Goal: Transaction & Acquisition: Obtain resource

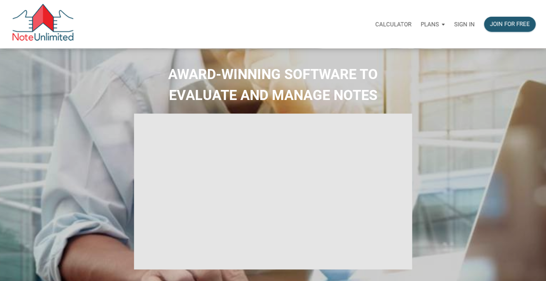
click at [463, 24] on p "Sign in" at bounding box center [464, 24] width 21 height 7
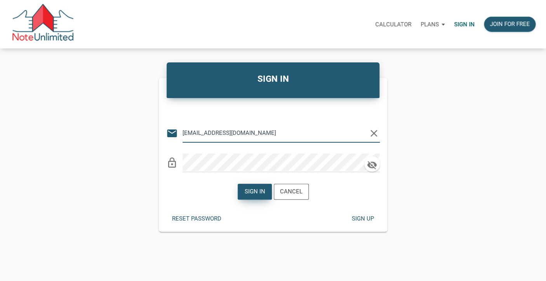
type input "[EMAIL_ADDRESS][DOMAIN_NAME]"
click at [253, 191] on div "Sign in" at bounding box center [254, 191] width 21 height 9
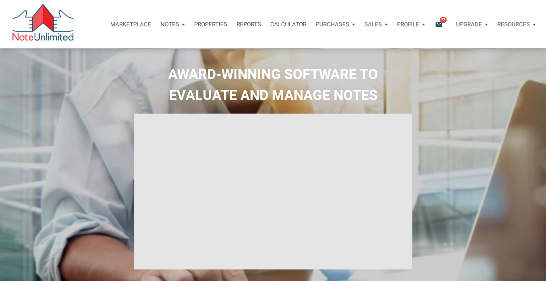
type input "Introduction to new features"
select select
click at [439, 21] on span "27" at bounding box center [442, 20] width 7 height 6
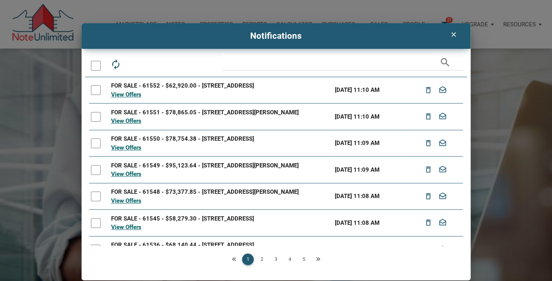
click at [262, 260] on link "2" at bounding box center [262, 260] width 12 height 12
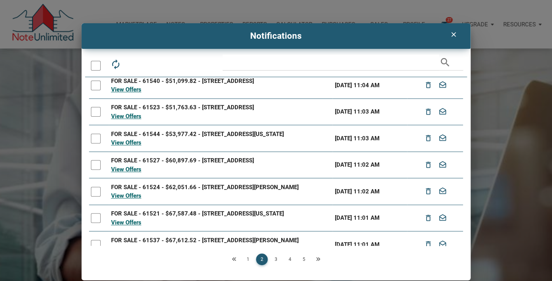
scroll to position [101, 0]
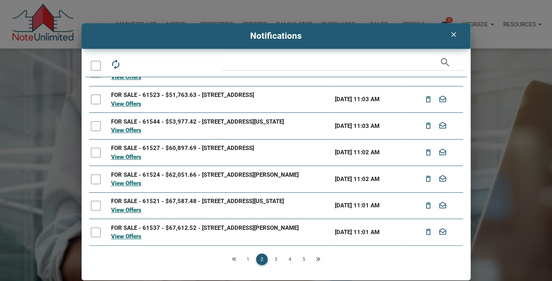
click at [275, 259] on link "3" at bounding box center [276, 260] width 12 height 12
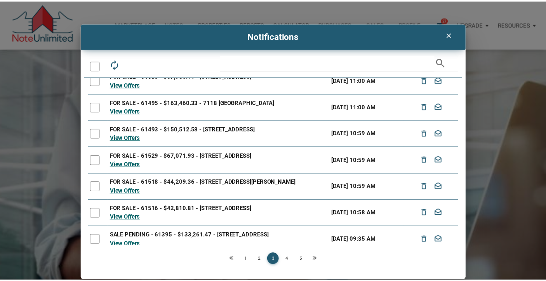
scroll to position [0, 0]
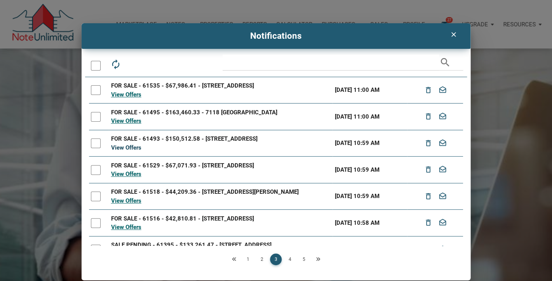
click at [132, 151] on link "View Offers" at bounding box center [126, 147] width 30 height 7
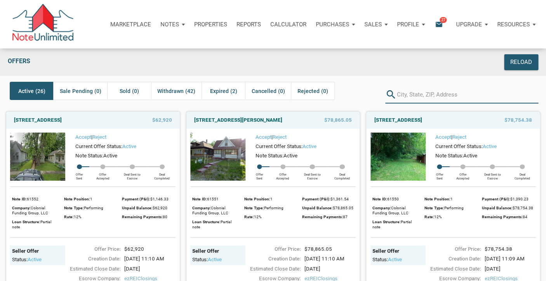
click at [404, 98] on input "text" at bounding box center [467, 94] width 141 height 17
type input "[GEOGRAPHIC_DATA]"
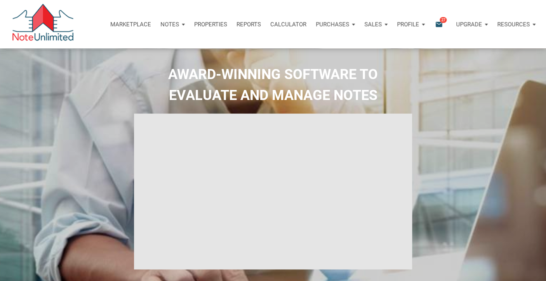
type input "Introduction to new features"
select select
click at [440, 25] on icon "email" at bounding box center [438, 24] width 9 height 9
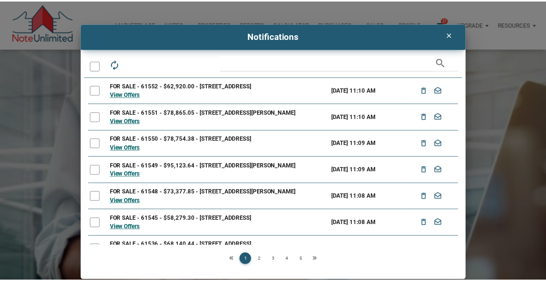
scroll to position [2, 0]
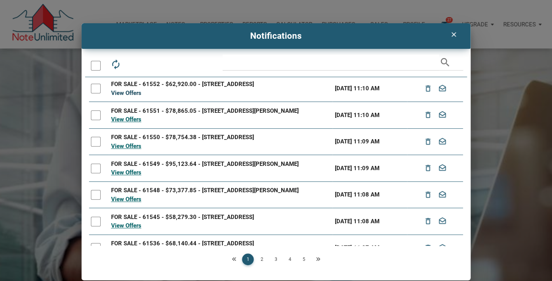
click at [124, 94] on link "View Offers" at bounding box center [126, 93] width 30 height 7
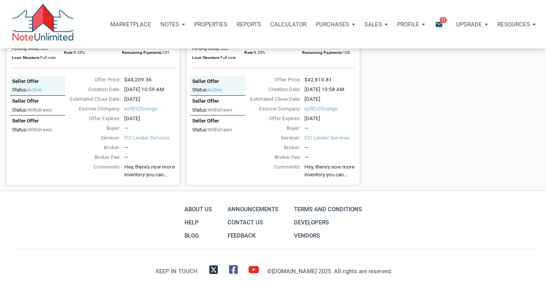
scroll to position [2136, 0]
